Goal: Register for event/course

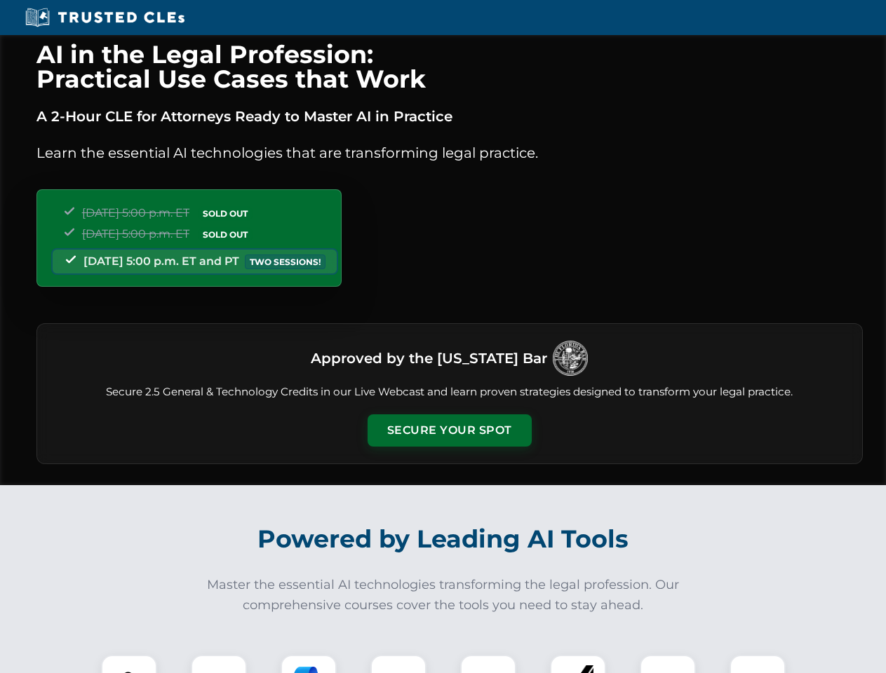
click at [449, 431] on button "Secure Your Spot" at bounding box center [449, 430] width 164 height 32
click at [129, 664] on img at bounding box center [129, 683] width 41 height 41
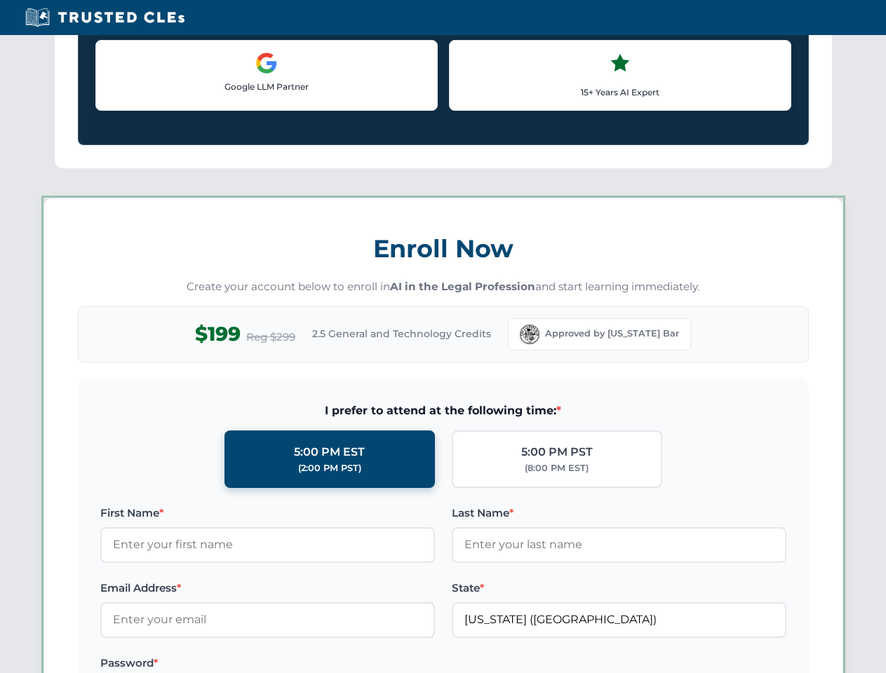
click at [309, 664] on label "Password *" at bounding box center [267, 663] width 334 height 17
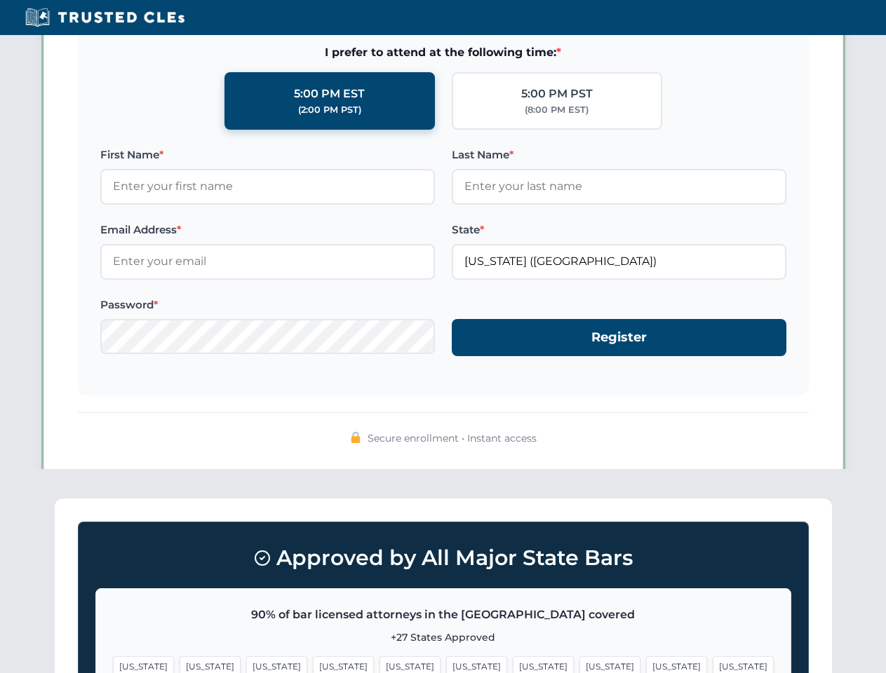
click at [646, 664] on span "[US_STATE]" at bounding box center [676, 666] width 61 height 20
